Goal: Check status: Check status

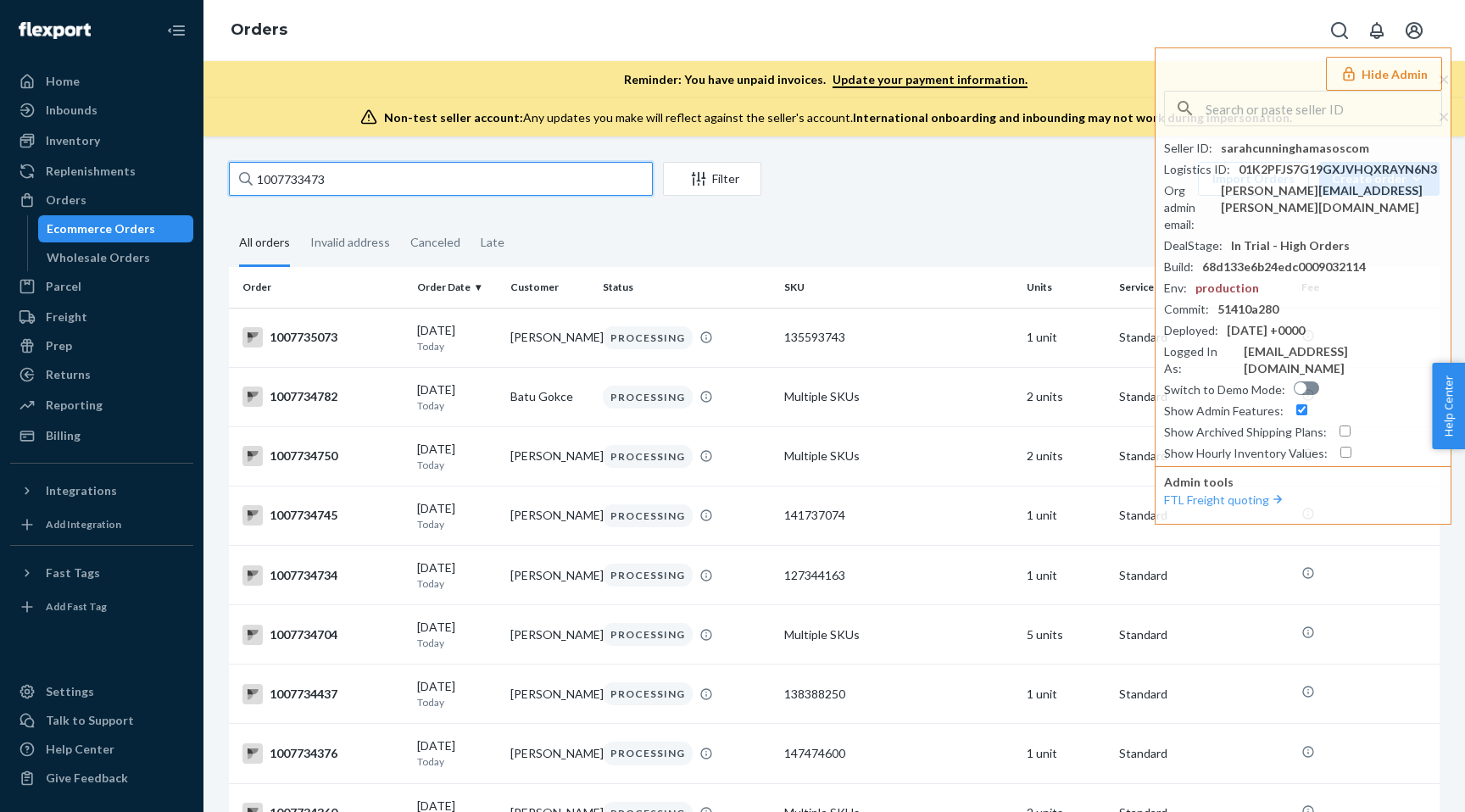
click at [459, 188] on input "1007733473" at bounding box center [440, 179] width 424 height 34
paste input "883"
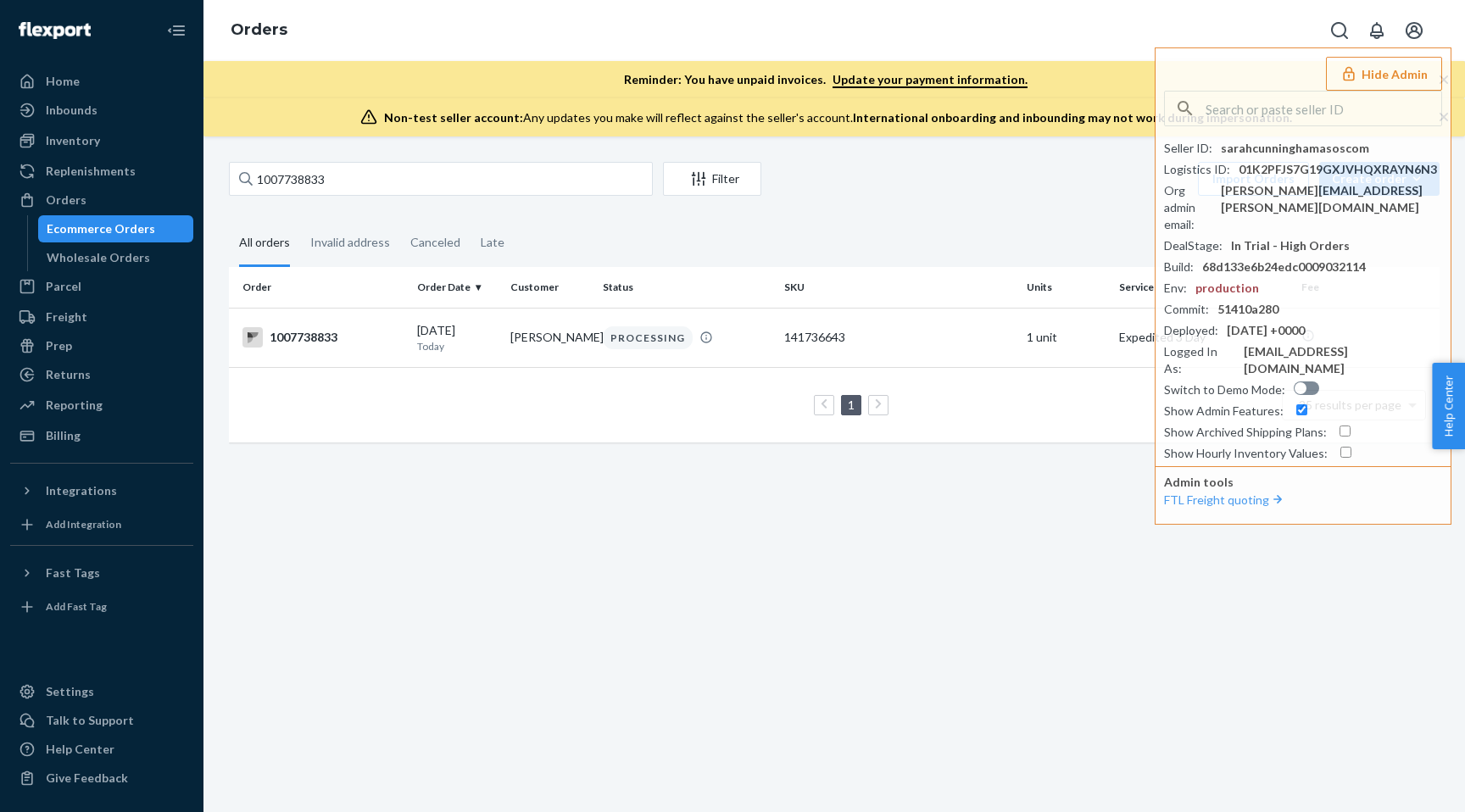
click at [1113, 51] on div "Orders Hide Admin Seller ID : sarahcunninghamasoscom Logistics ID : 01K2PFJS7G1…" at bounding box center [834, 30] width 1261 height 61
click at [511, 177] on input "1007738833" at bounding box center [440, 179] width 424 height 34
paste input "161"
type input "1007738161"
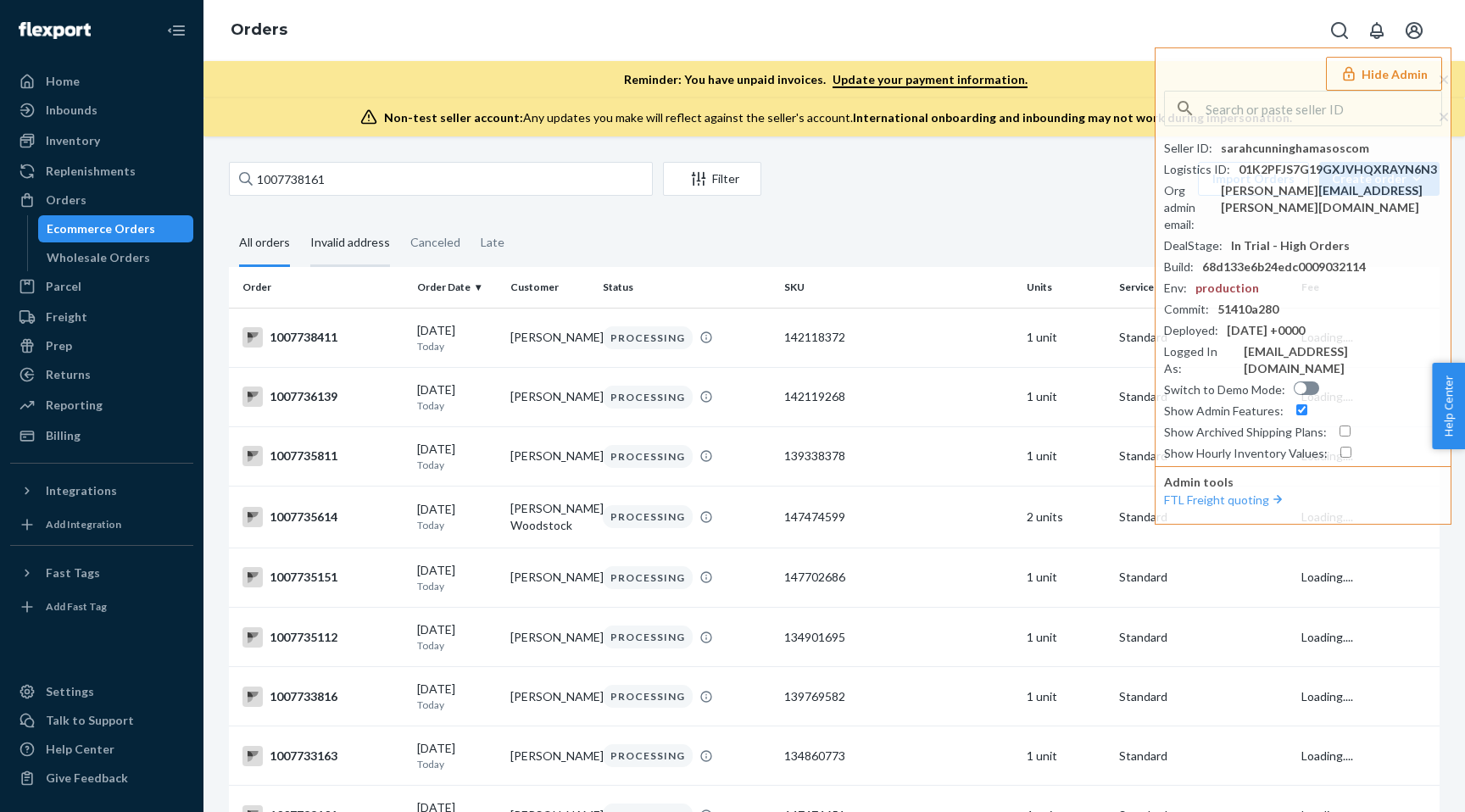
click at [385, 245] on div "Invalid address" at bounding box center [350, 244] width 80 height 47
click at [300, 221] on input "Invalid address" at bounding box center [300, 221] width 0 height 0
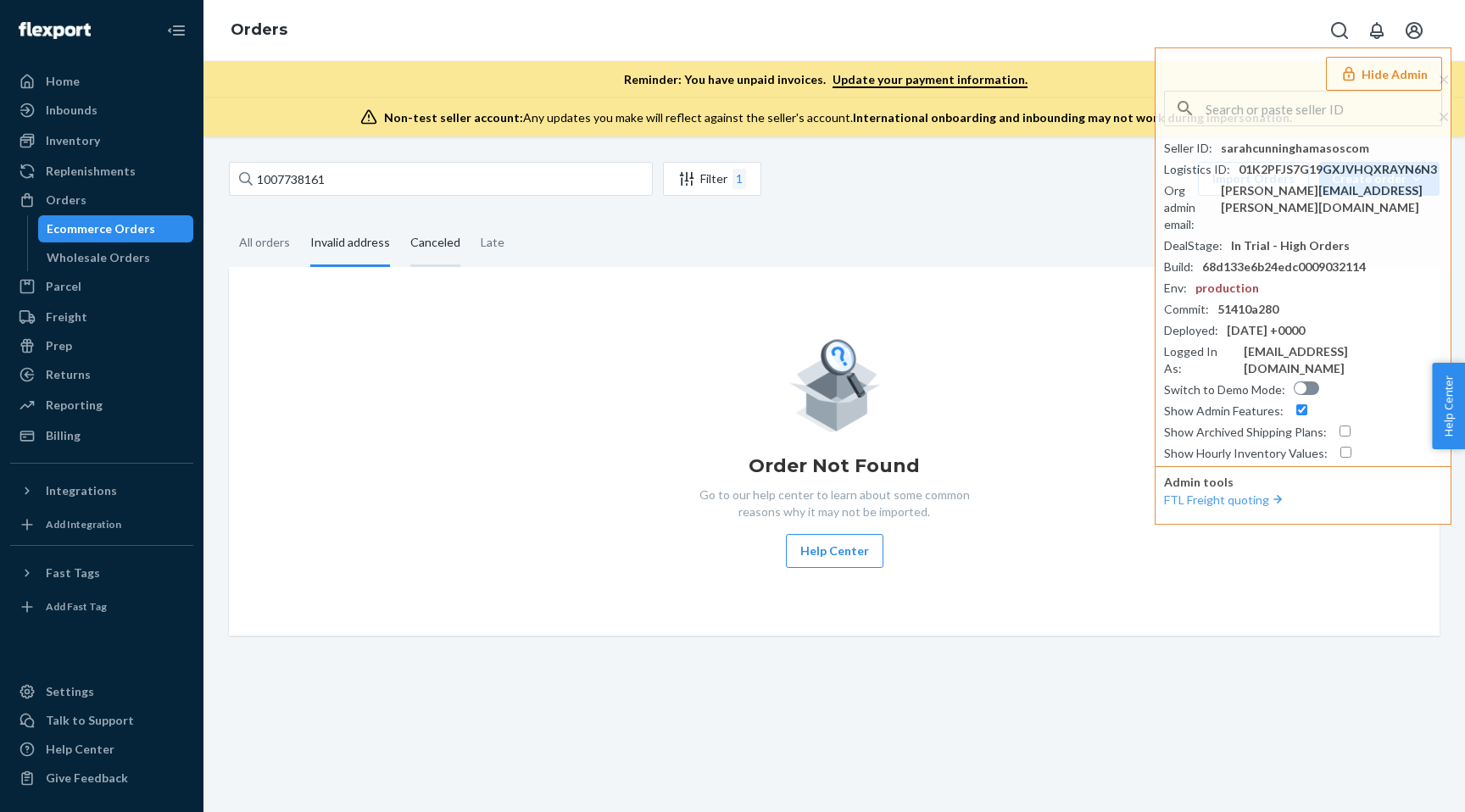
click at [426, 251] on div "Canceled" at bounding box center [435, 244] width 50 height 47
click at [401, 221] on input "Canceled" at bounding box center [401, 221] width 0 height 0
click at [491, 249] on div "Late" at bounding box center [493, 244] width 24 height 47
click at [470, 221] on input "Late" at bounding box center [470, 221] width 0 height 0
click at [298, 236] on div "All orders" at bounding box center [264, 244] width 72 height 47
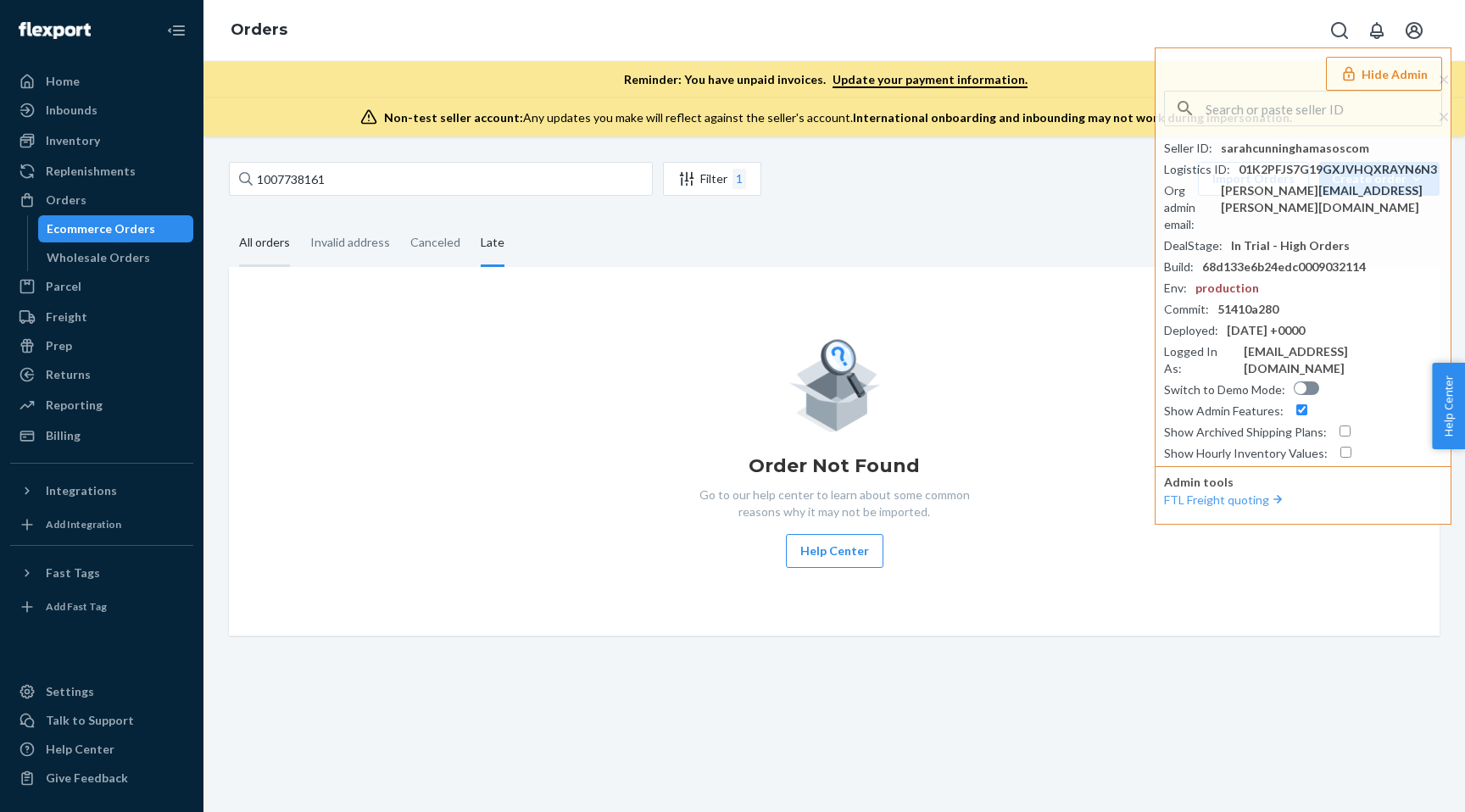
click at [229, 221] on input "All orders" at bounding box center [229, 221] width 0 height 0
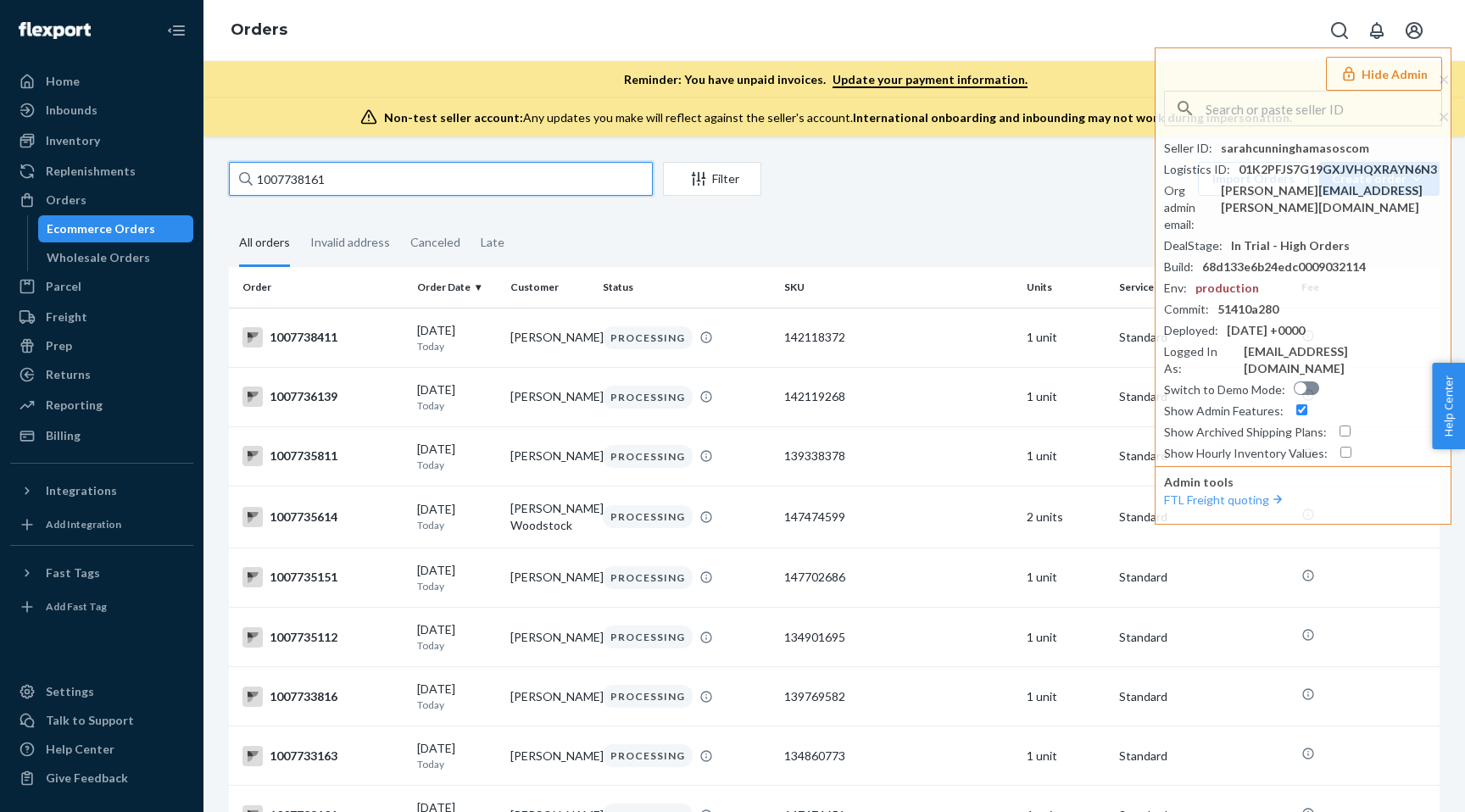
click at [351, 177] on input "1007738161" at bounding box center [440, 179] width 424 height 34
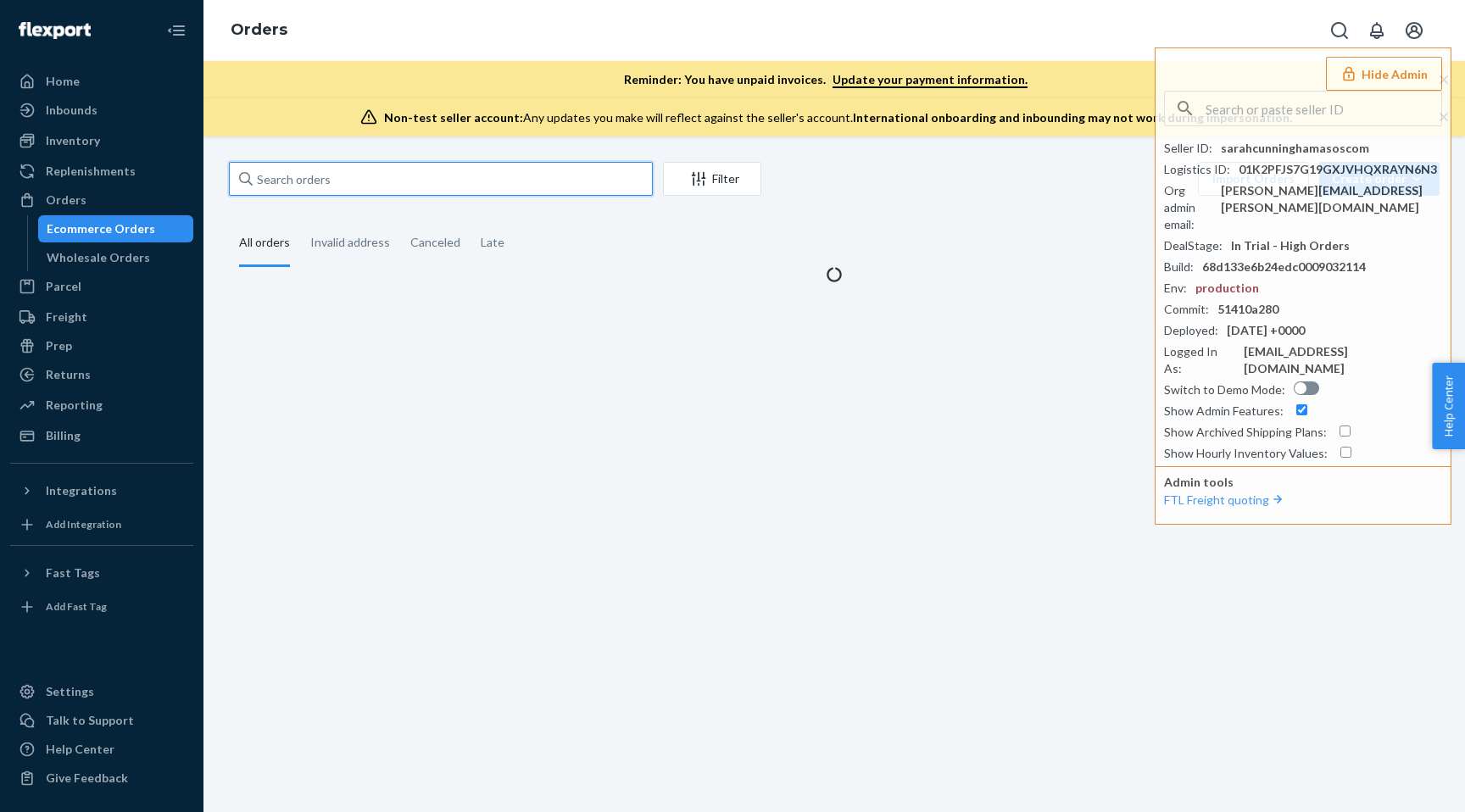
paste input "1007738161"
type input "1007738161"
paste input "1007738161"
type input "1007738161"
